Goal: Transaction & Acquisition: Book appointment/travel/reservation

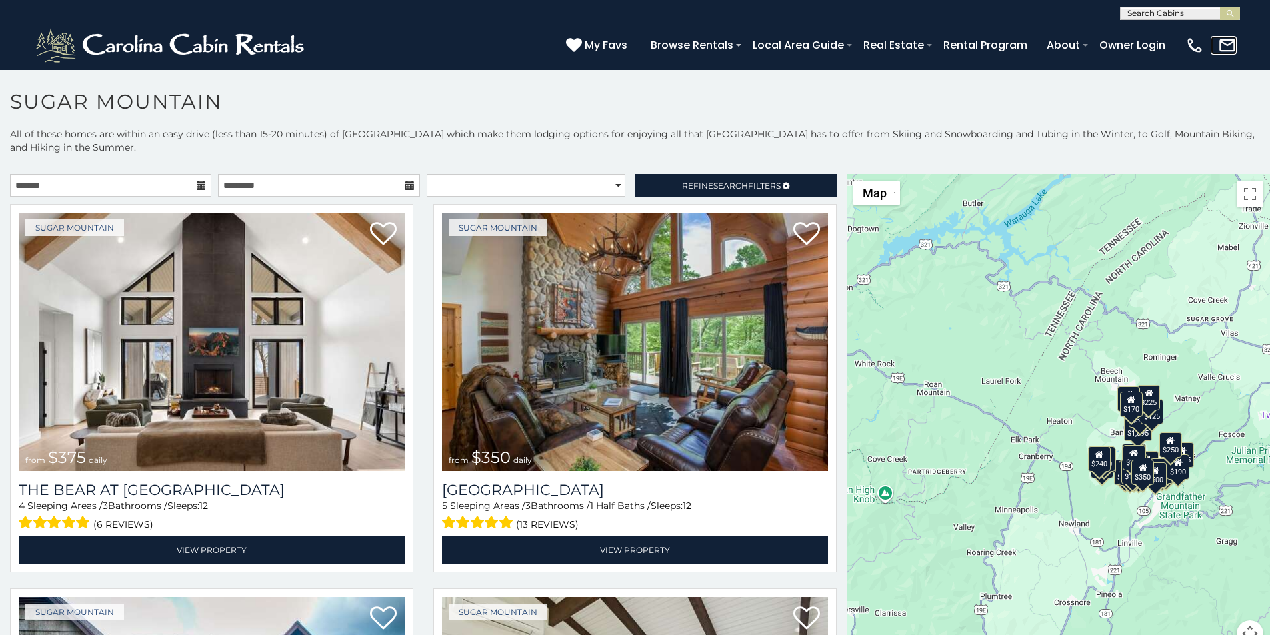
click at [1229, 41] on link at bounding box center [1223, 45] width 26 height 19
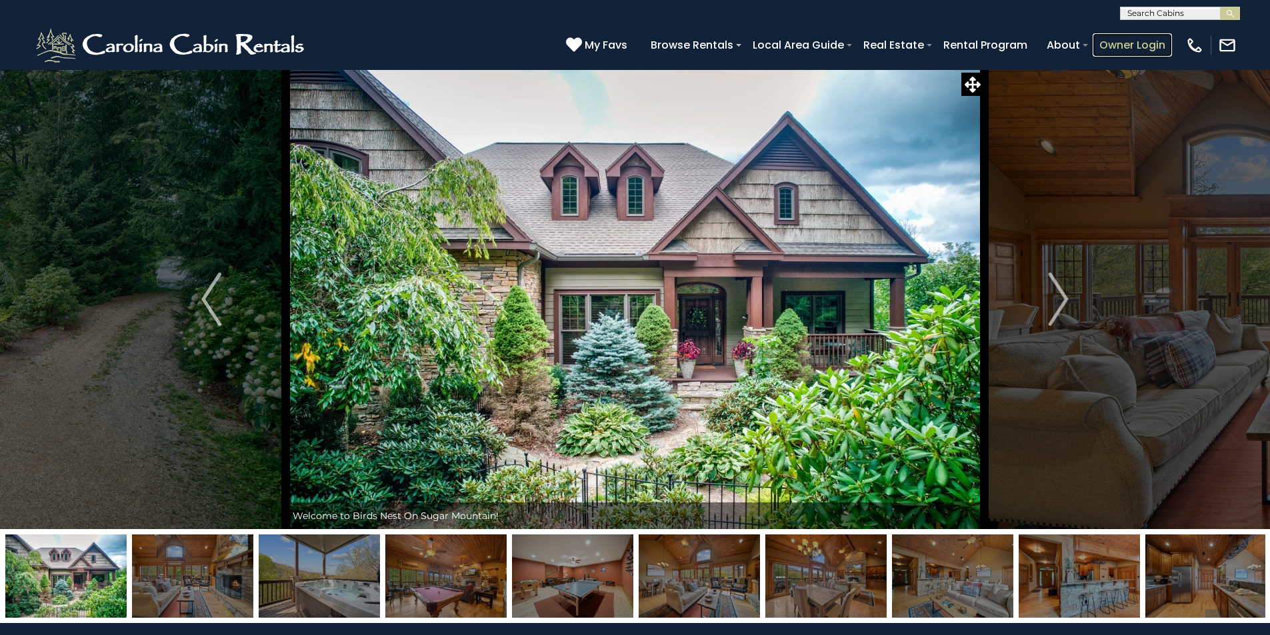
click at [1145, 38] on link "Owner Login" at bounding box center [1132, 44] width 79 height 23
